Goal: Task Accomplishment & Management: Use online tool/utility

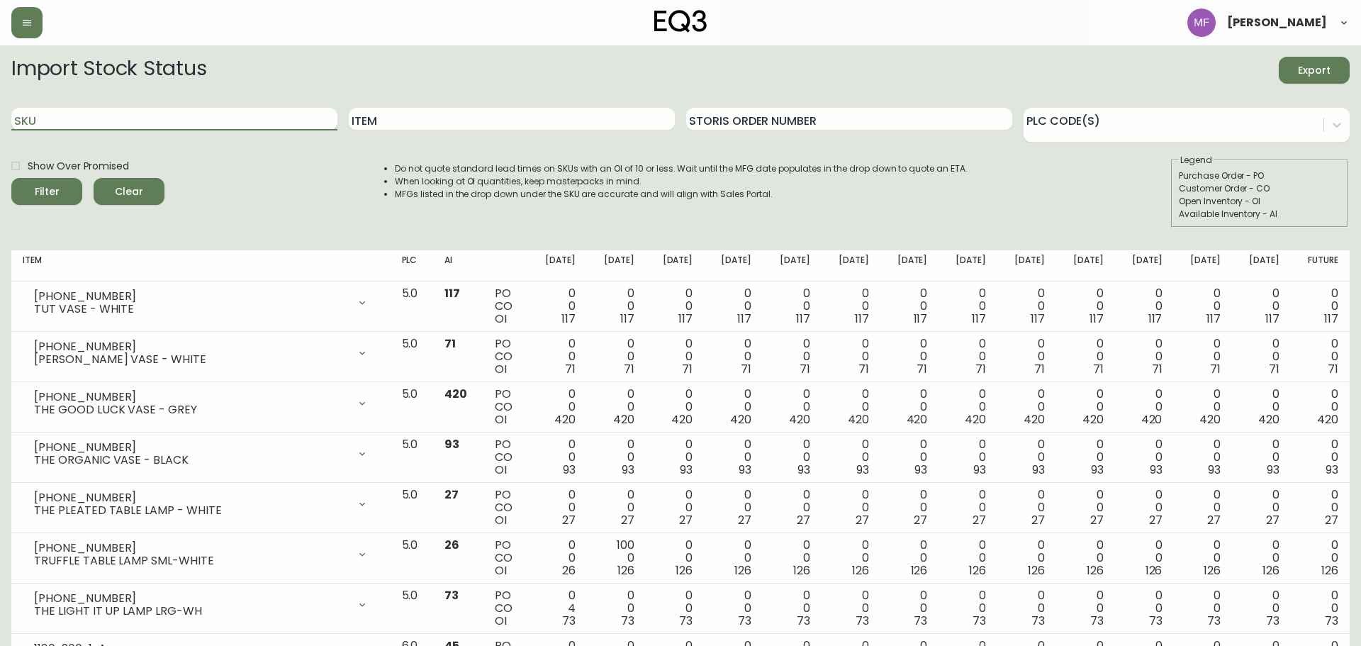
click at [202, 120] on input "SKU" at bounding box center [174, 119] width 326 height 23
paste input "[PHONE_NUMBER]"
type input "[PHONE_NUMBER]"
click at [11, 178] on button "Filter" at bounding box center [46, 191] width 71 height 27
